Goal: Find specific page/section: Find specific page/section

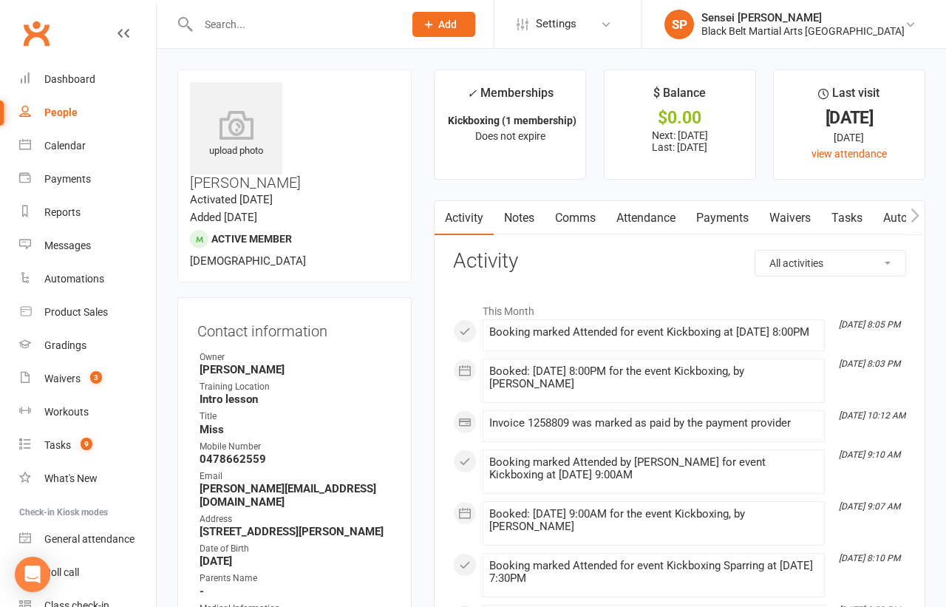
click at [251, 30] on input "text" at bounding box center [294, 24] width 200 height 21
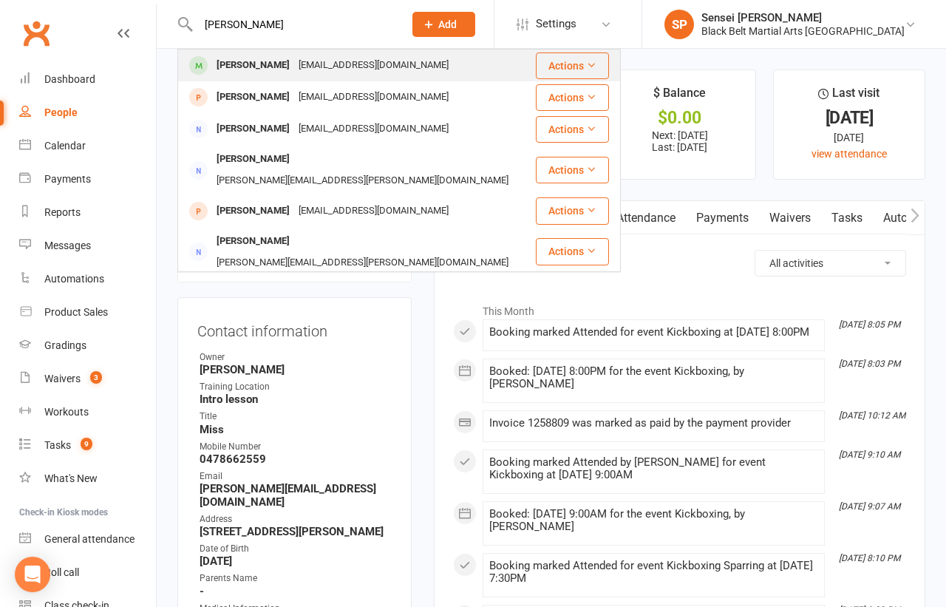
type input "[PERSON_NAME]"
click at [255, 60] on div "[PERSON_NAME]" at bounding box center [253, 65] width 82 height 21
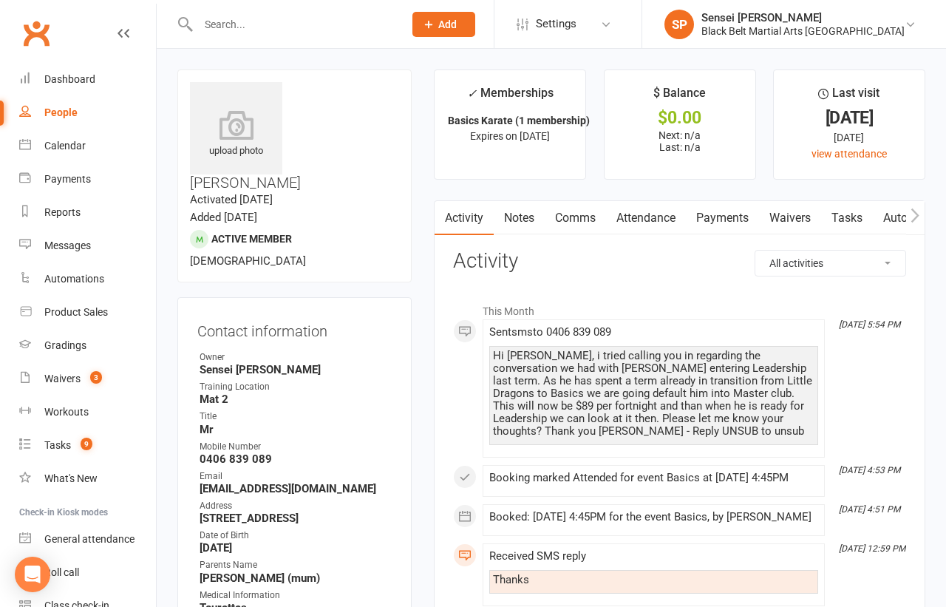
click at [80, 81] on div "Dashboard" at bounding box center [69, 79] width 51 height 12
